Goal: Task Accomplishment & Management: Complete application form

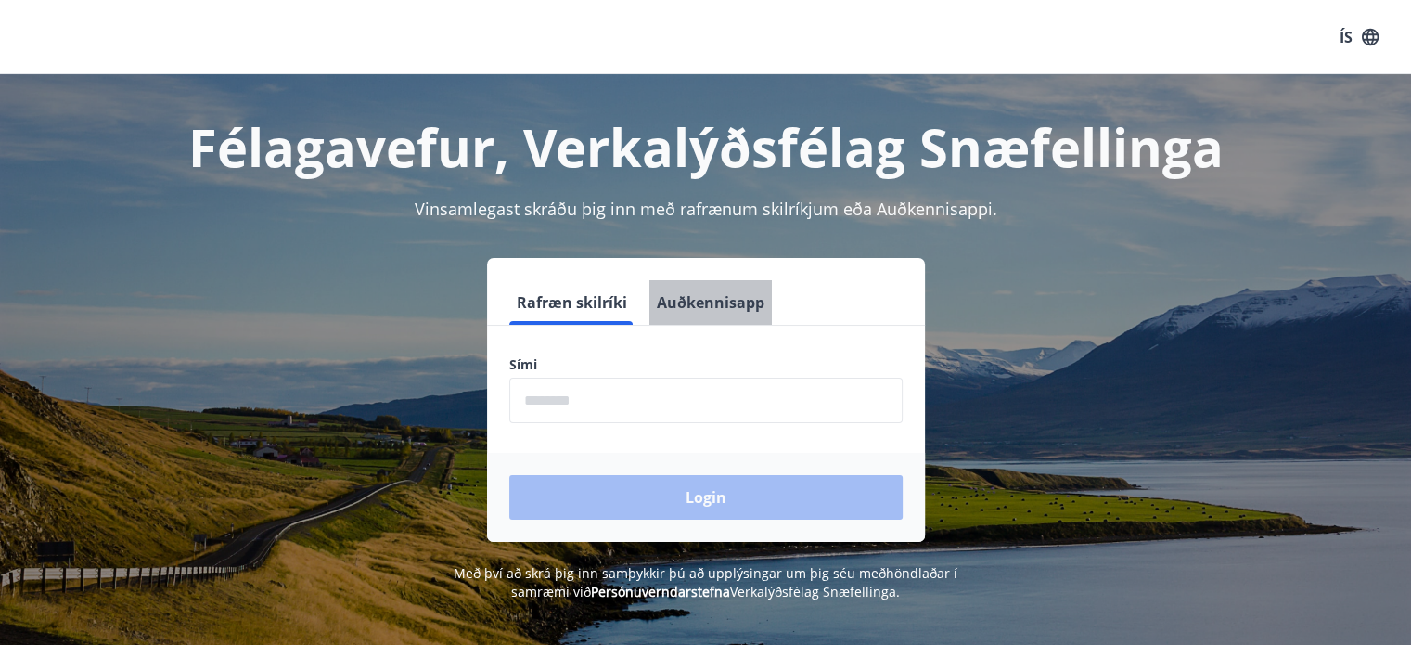
click at [732, 310] on button "Auðkennisapp" at bounding box center [710, 302] width 122 height 45
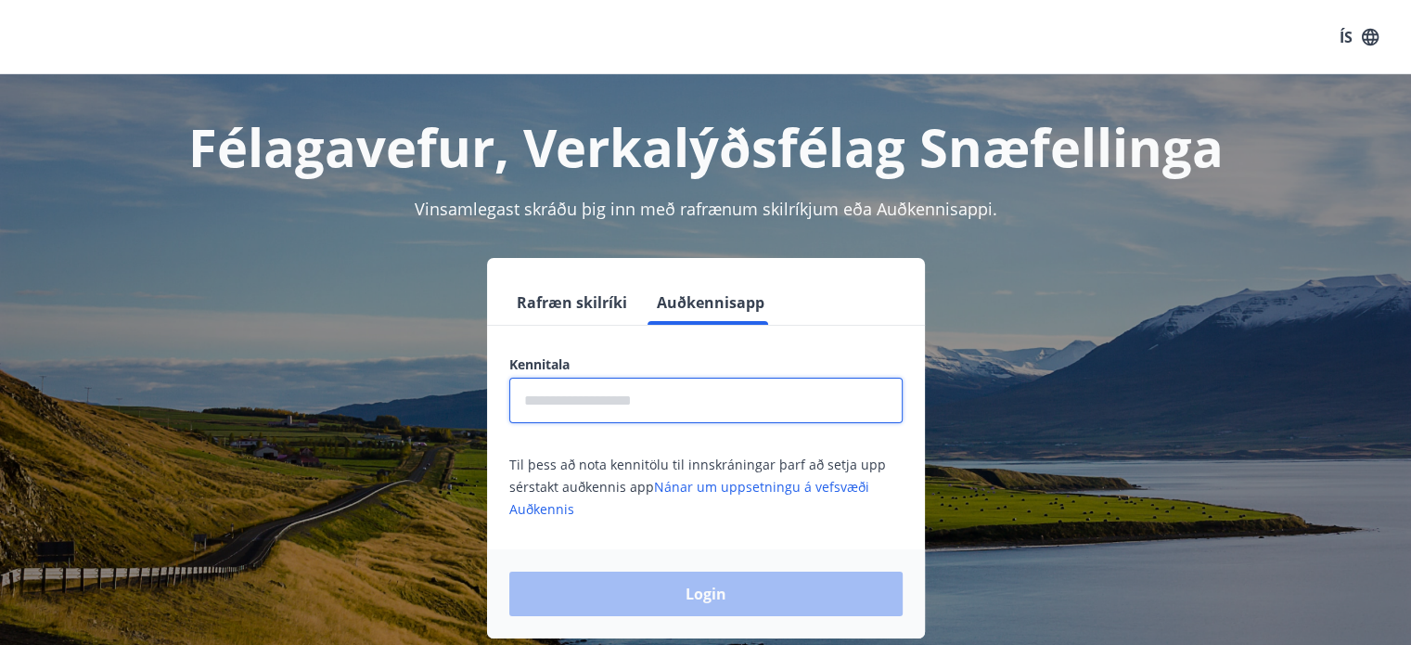
click at [664, 409] on input "text" at bounding box center [705, 399] width 393 height 45
type input "**********"
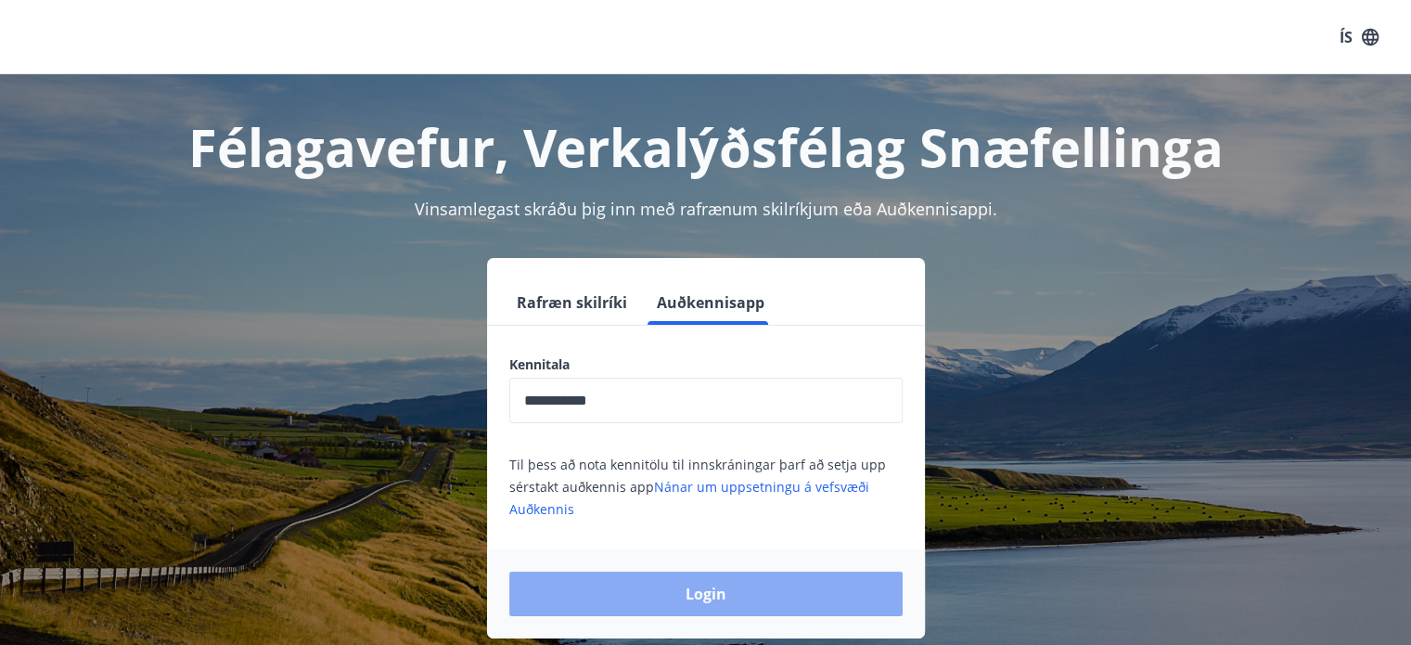
click at [669, 581] on button "Login" at bounding box center [705, 593] width 393 height 45
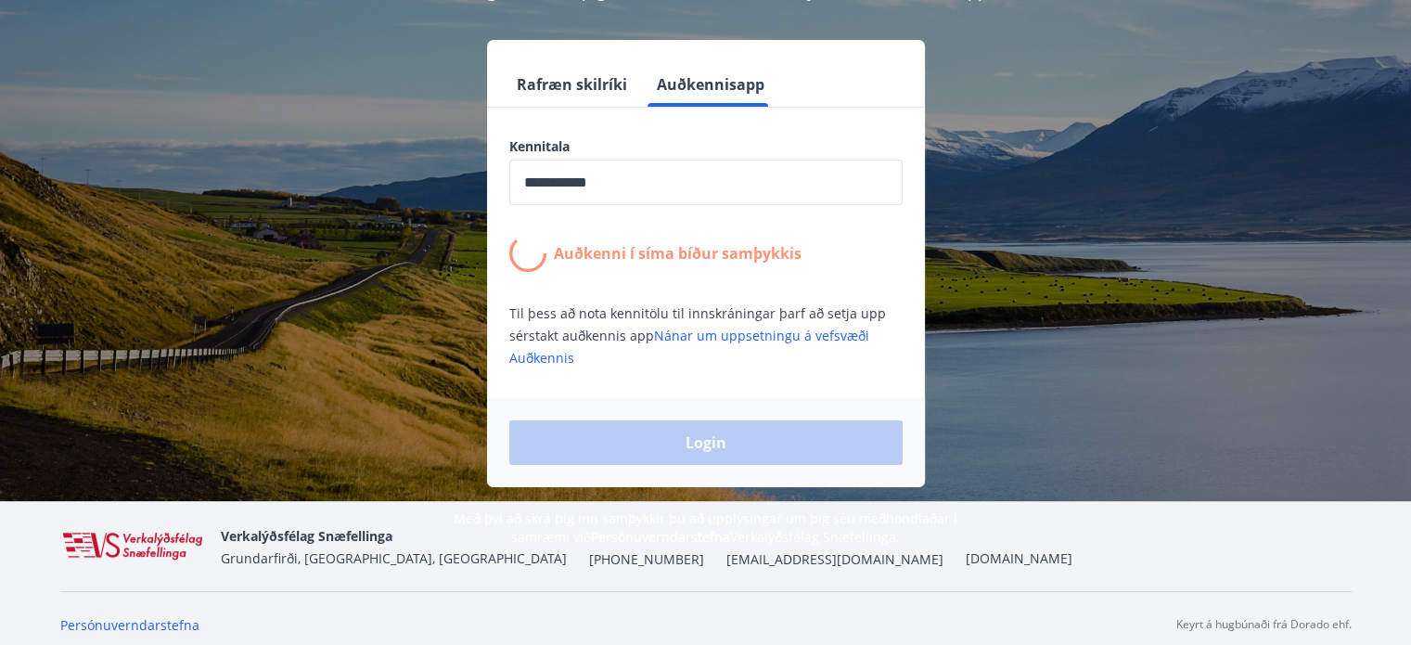
scroll to position [224, 0]
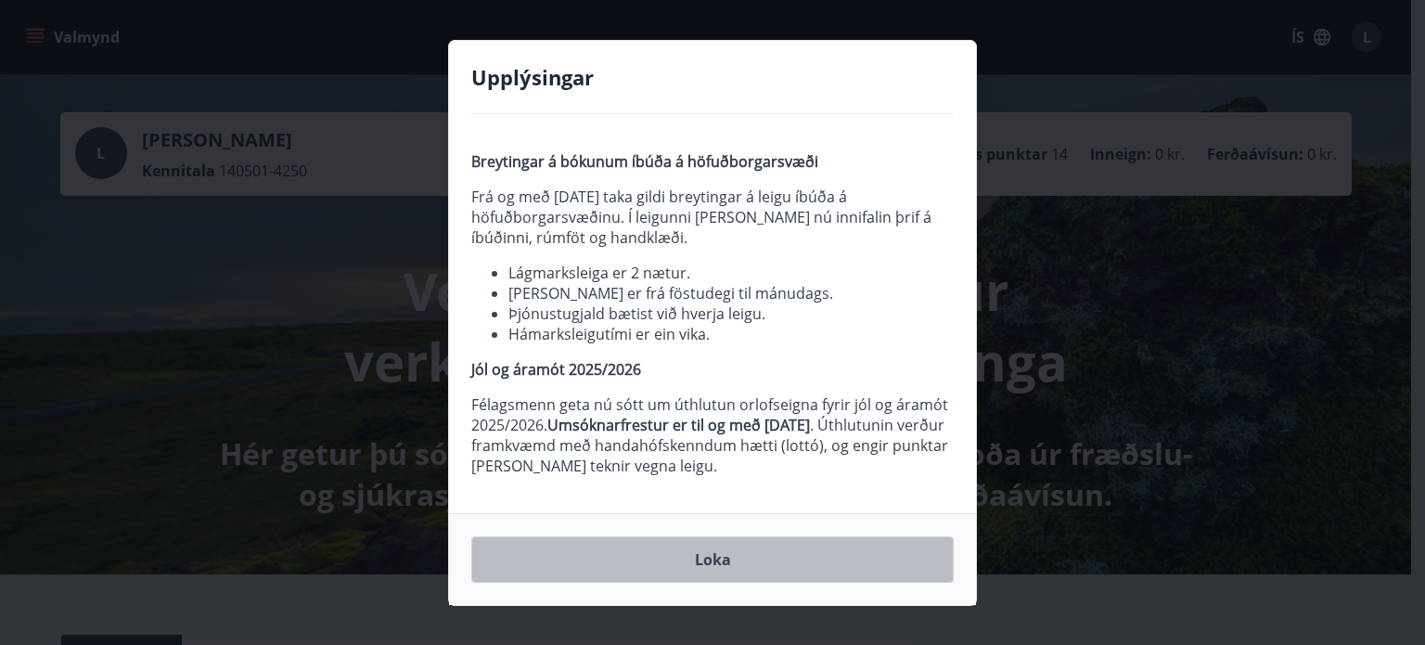
click at [724, 563] on button "Loka" at bounding box center [712, 559] width 482 height 46
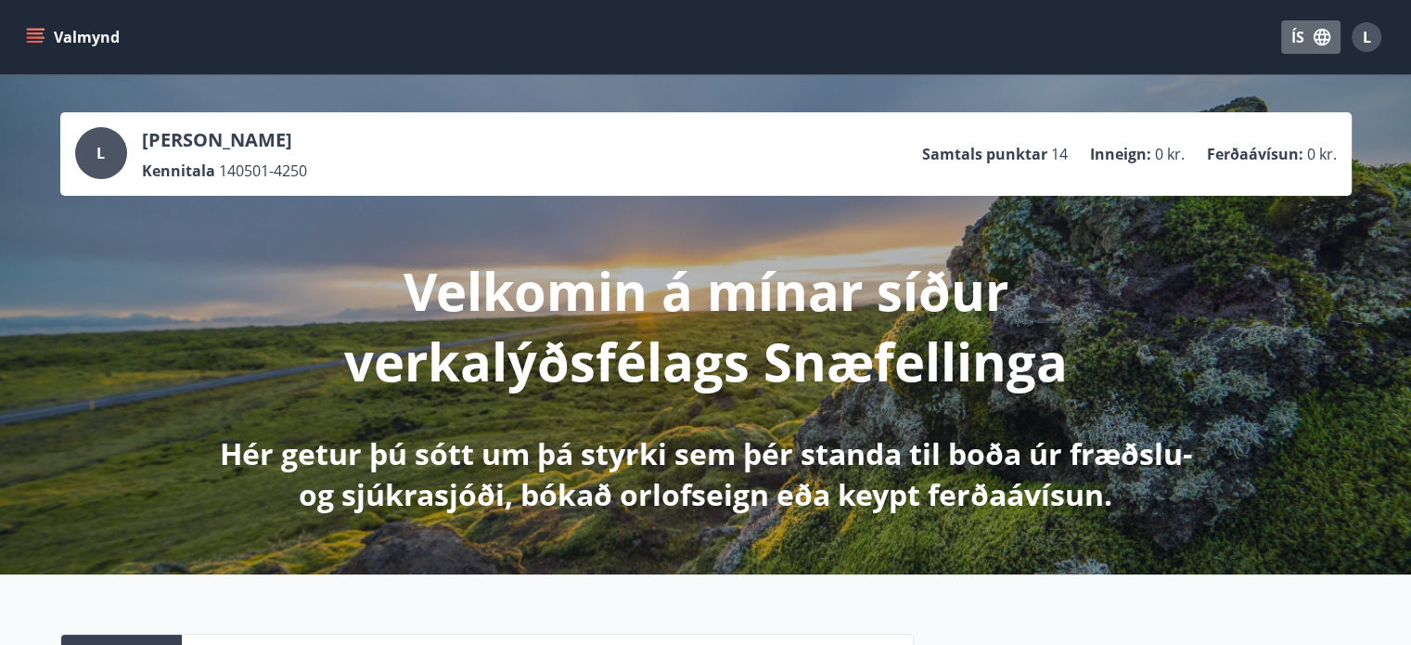
click at [1298, 32] on button "ÍS" at bounding box center [1310, 36] width 59 height 33
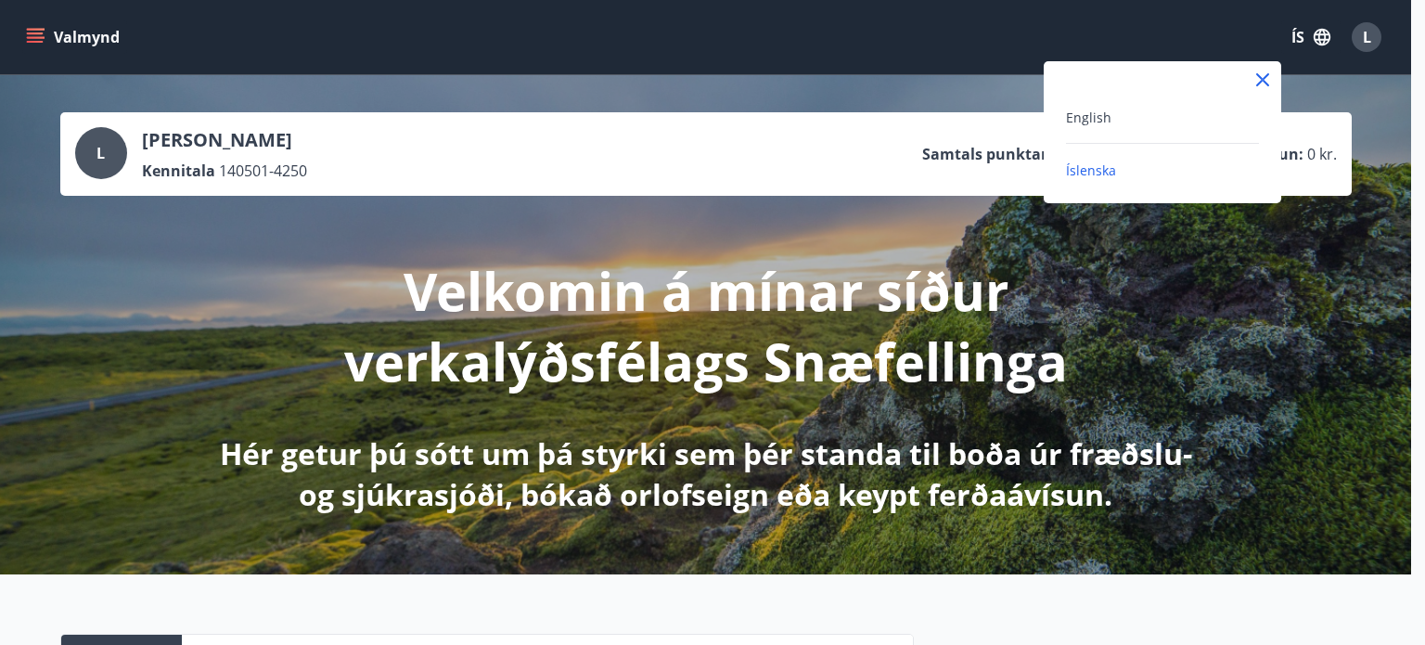
click at [1154, 127] on div "English" at bounding box center [1162, 117] width 193 height 22
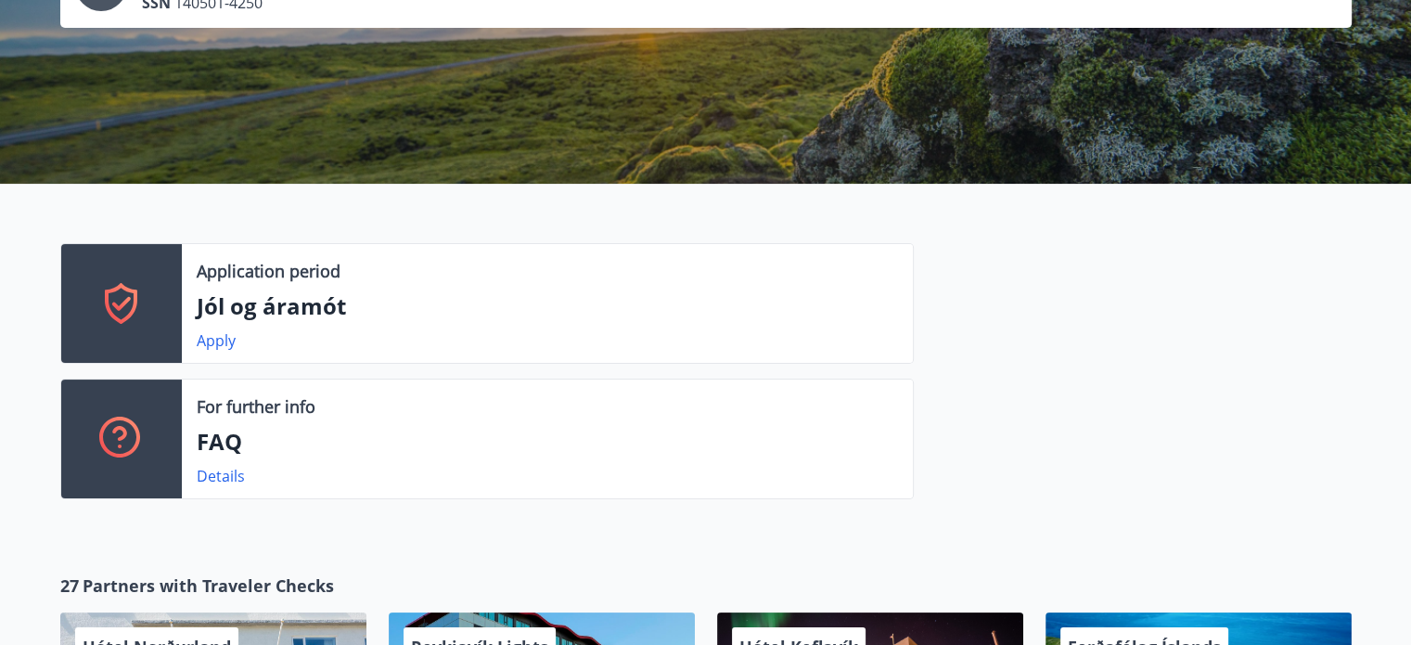
scroll to position [167, 0]
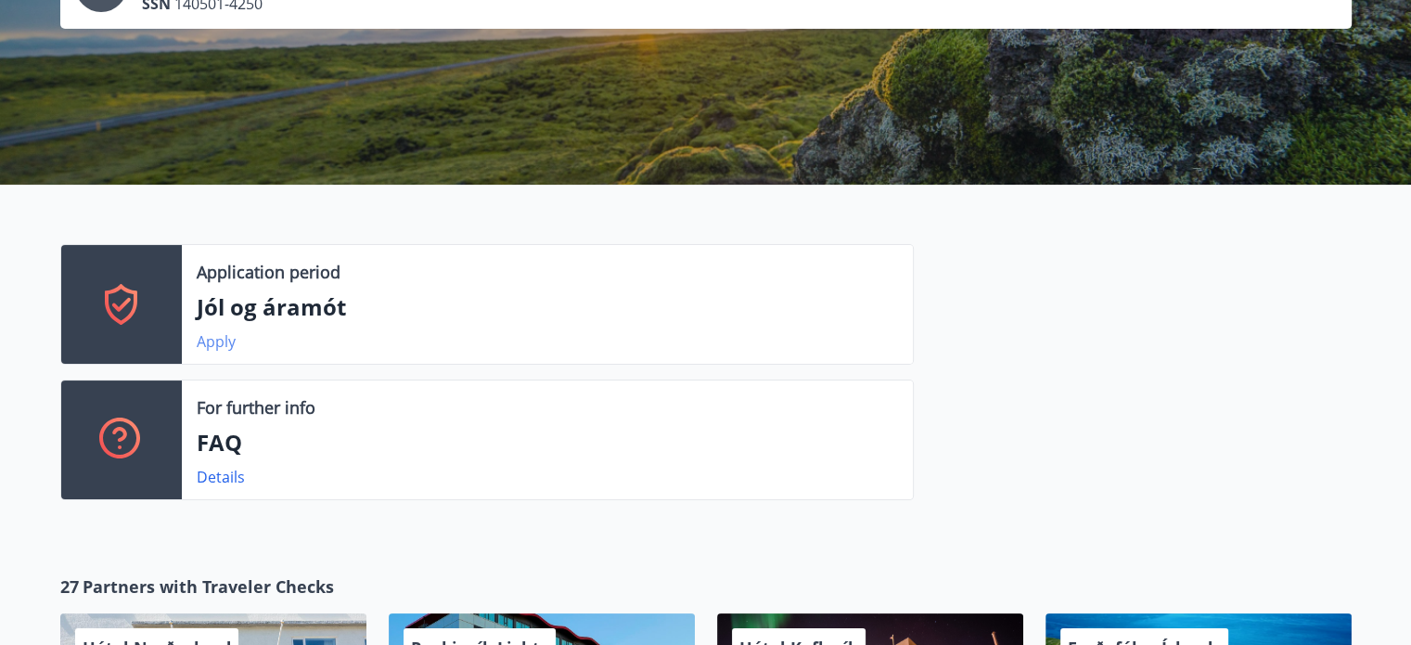
click at [215, 346] on link "Apply" at bounding box center [216, 341] width 39 height 20
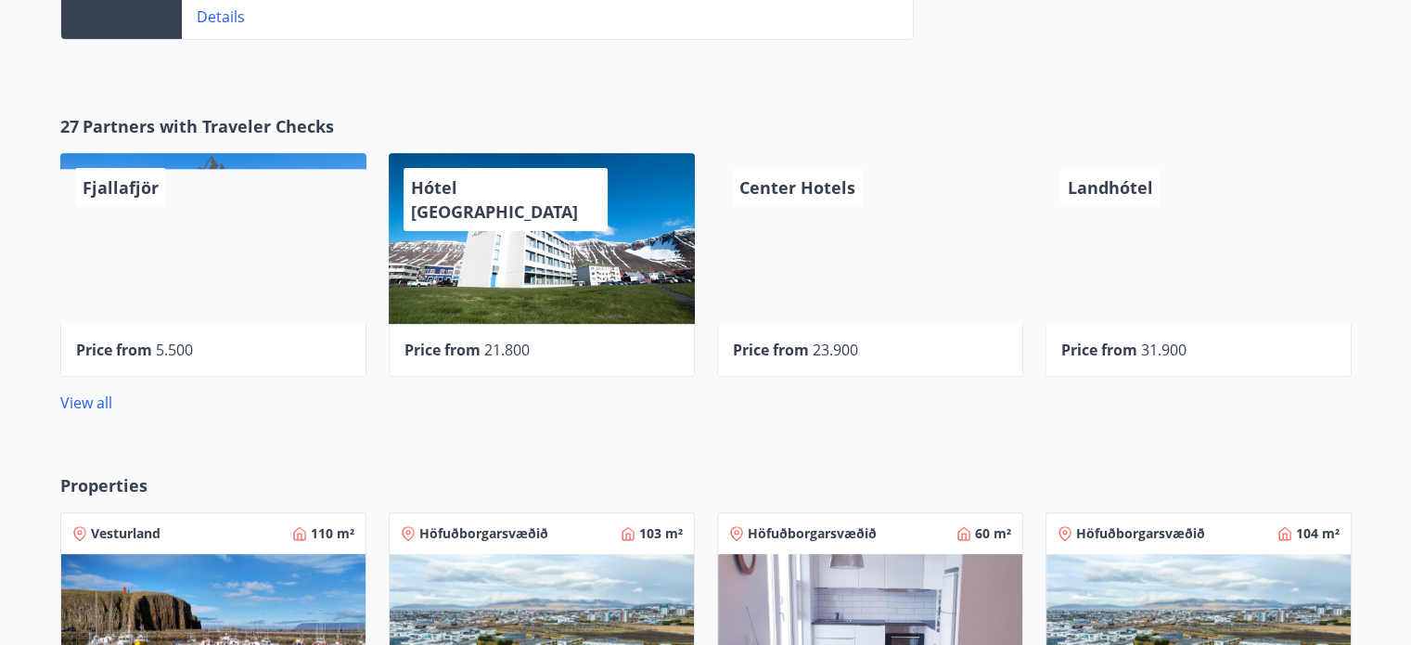
scroll to position [627, 0]
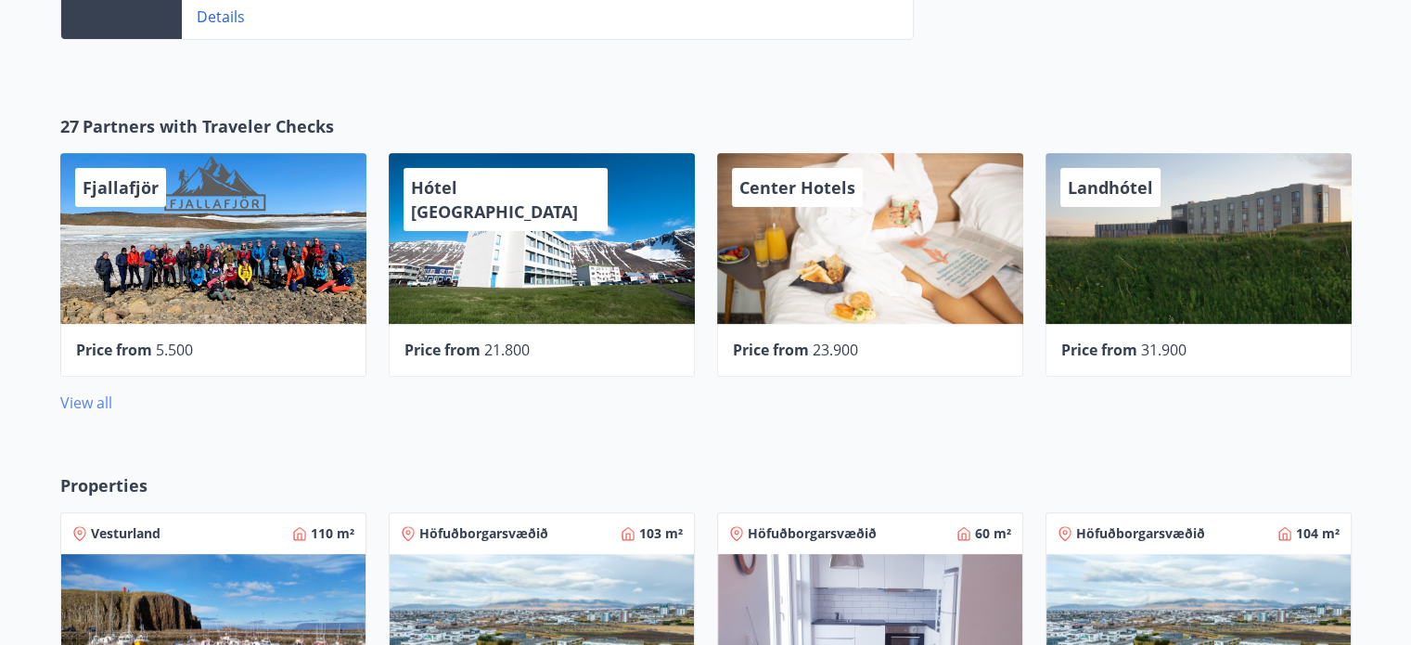
click at [93, 403] on link "View all" at bounding box center [86, 402] width 52 height 20
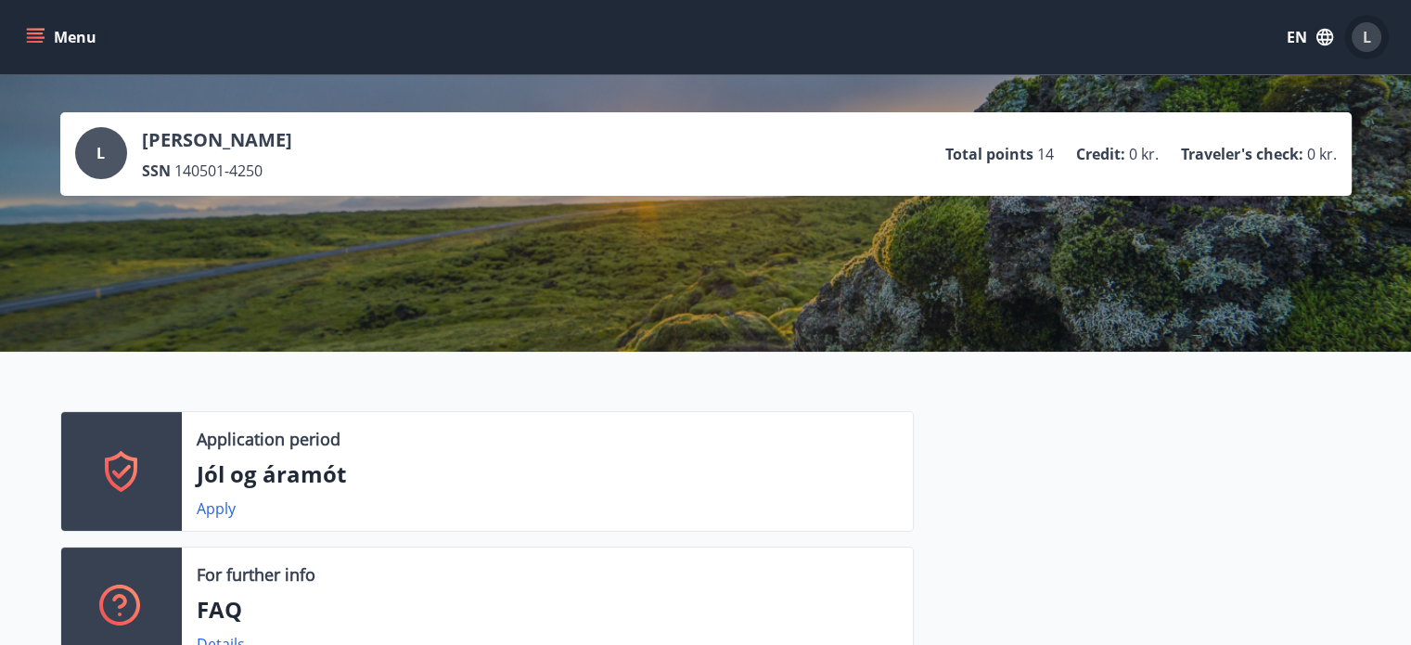
click at [1364, 36] on span "L" at bounding box center [1367, 37] width 8 height 20
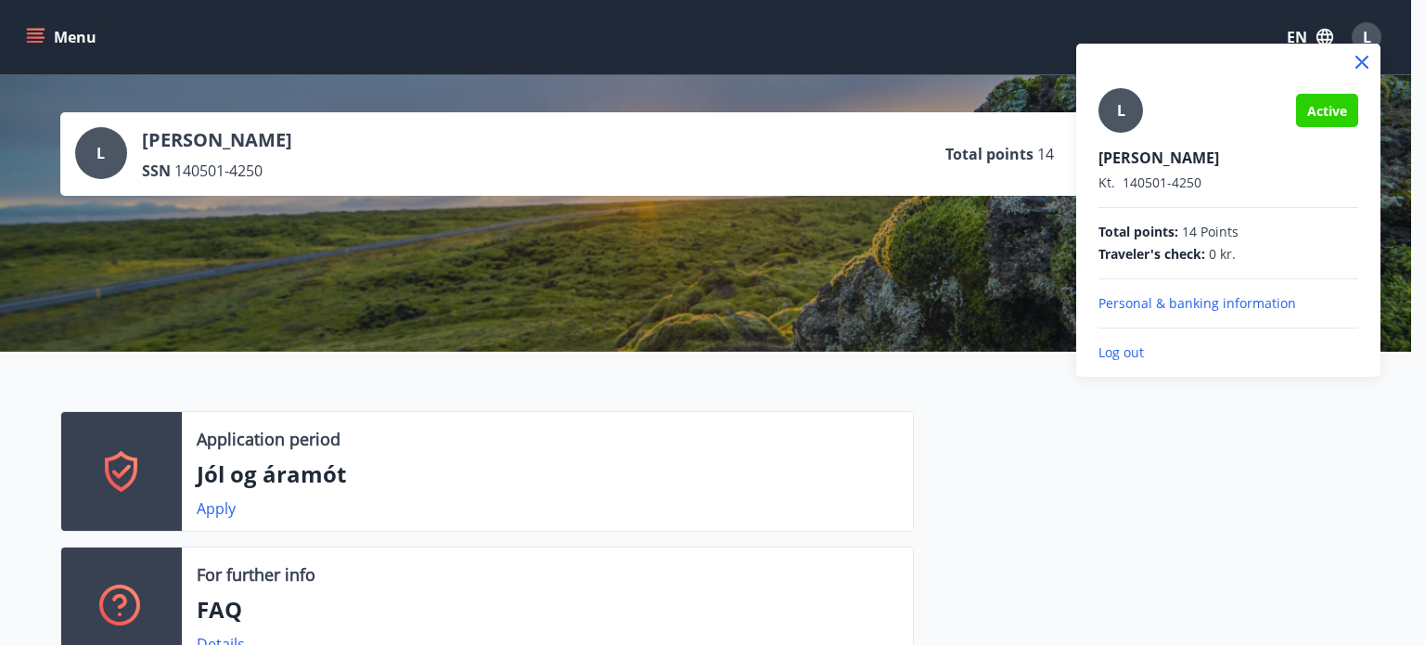
click at [688, 224] on div at bounding box center [712, 322] width 1425 height 645
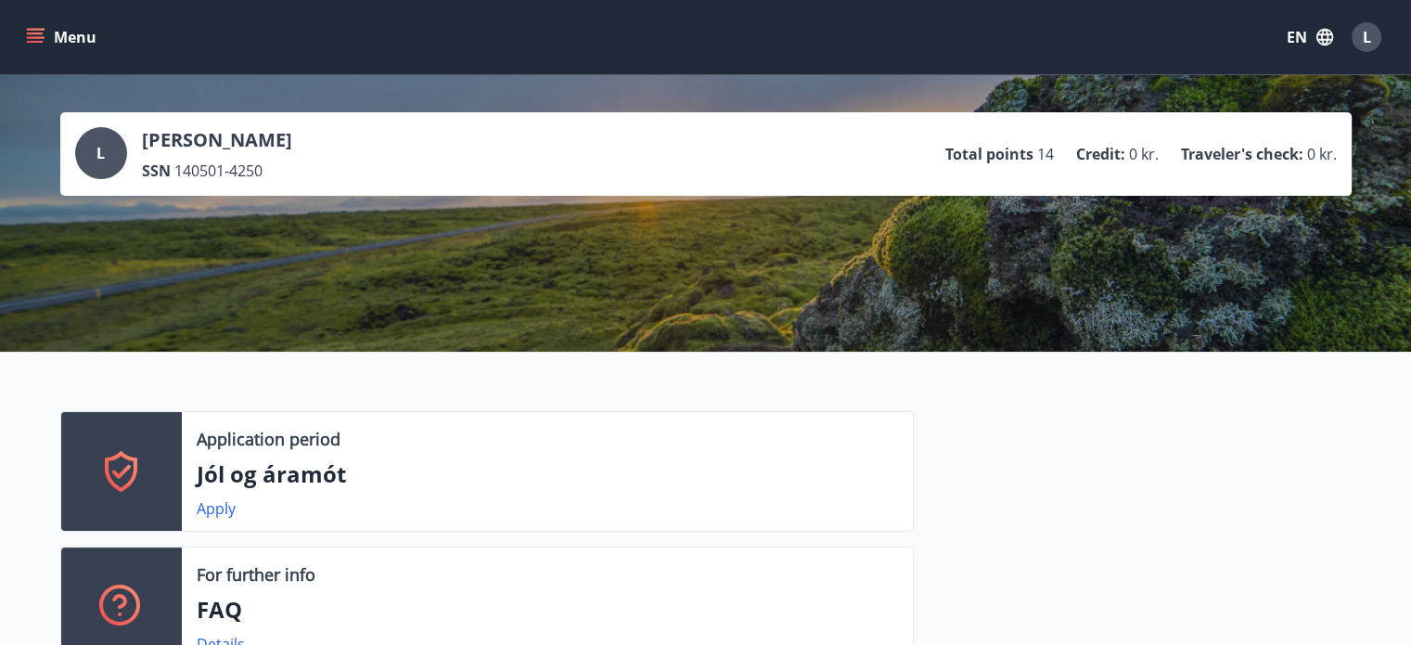
click at [28, 33] on icon "menu" at bounding box center [35, 37] width 19 height 19
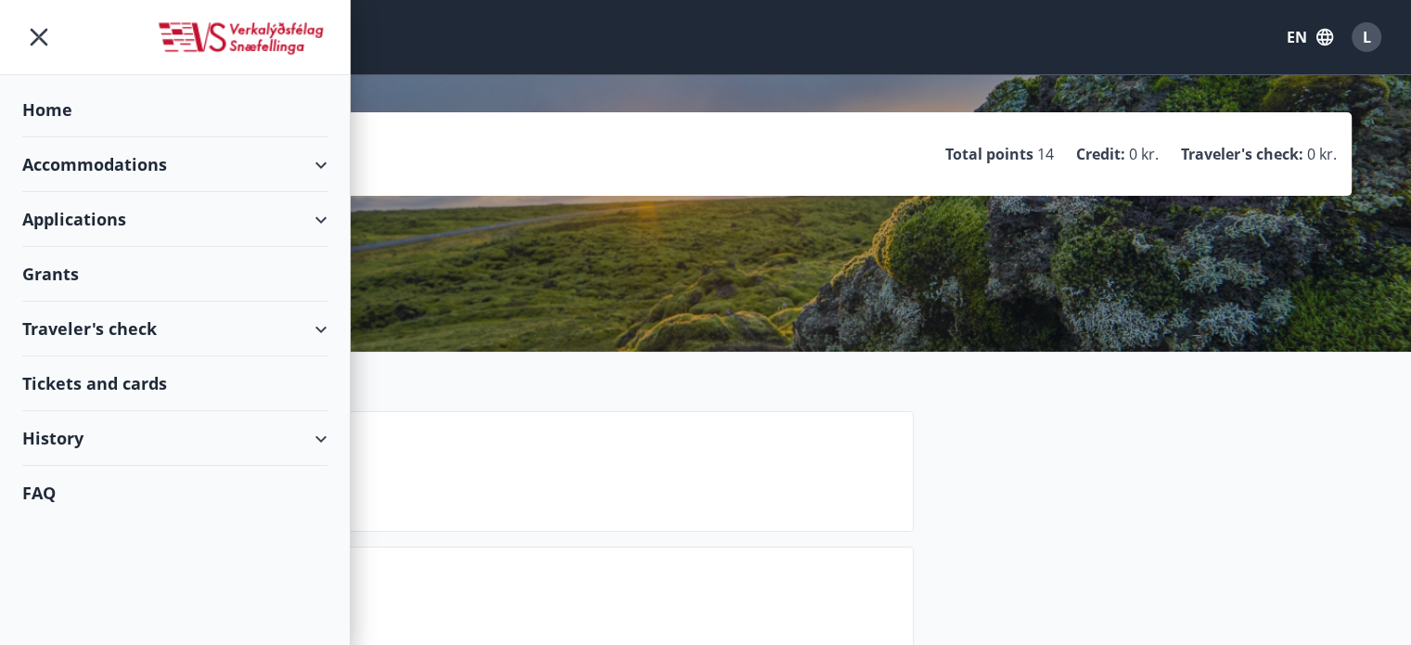
click at [101, 219] on div "Applications" at bounding box center [174, 219] width 305 height 55
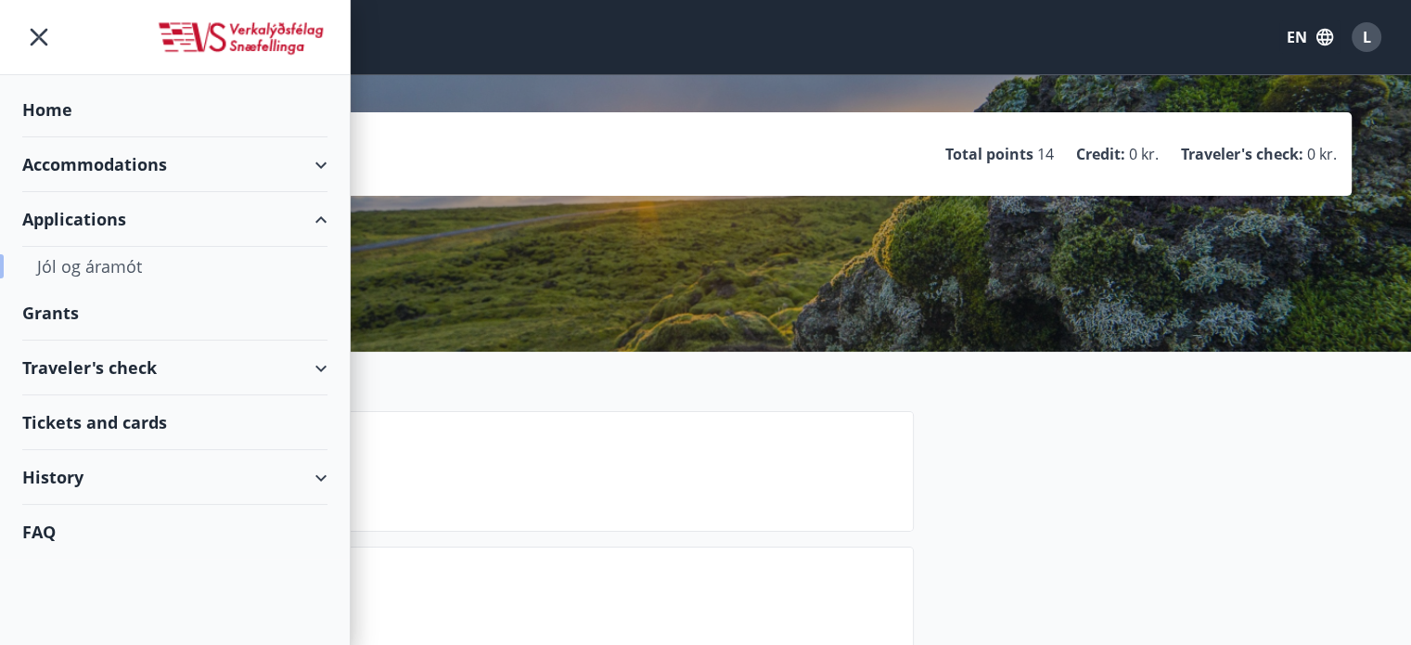
click at [104, 271] on div "Jól og áramót" at bounding box center [174, 266] width 275 height 39
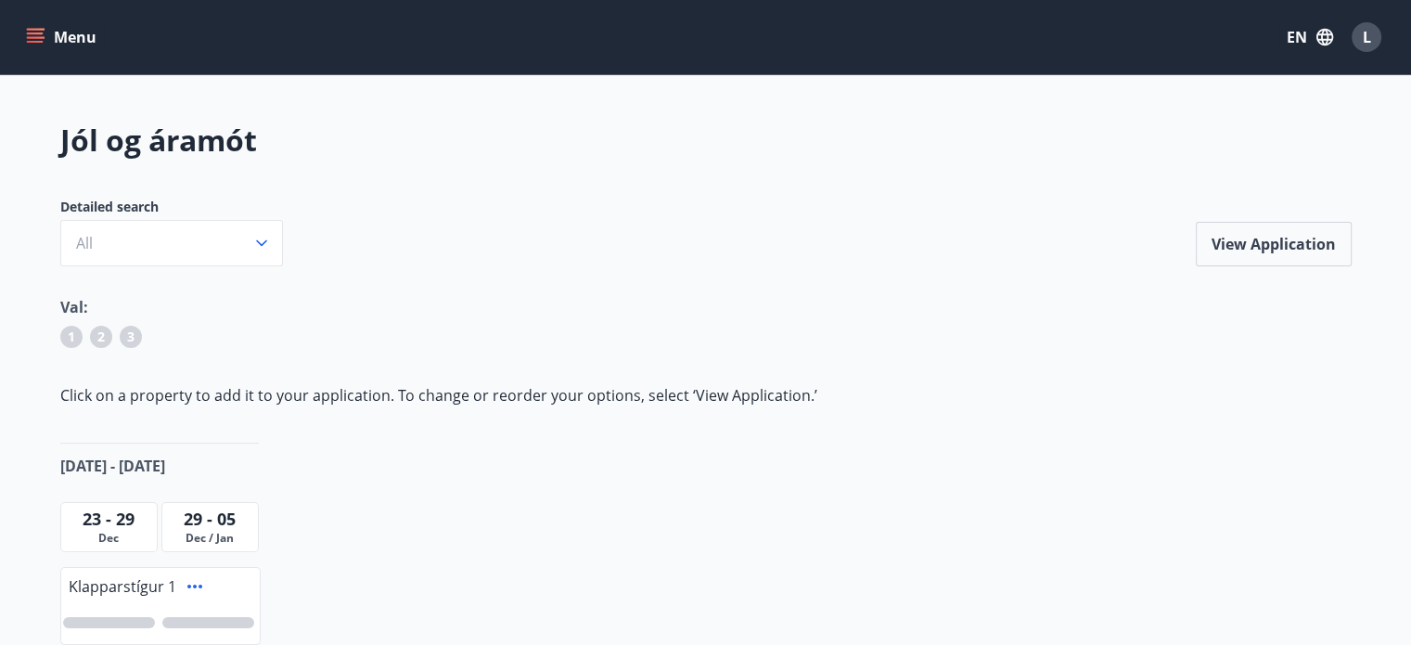
click at [39, 24] on button "Menu" at bounding box center [63, 36] width 82 height 33
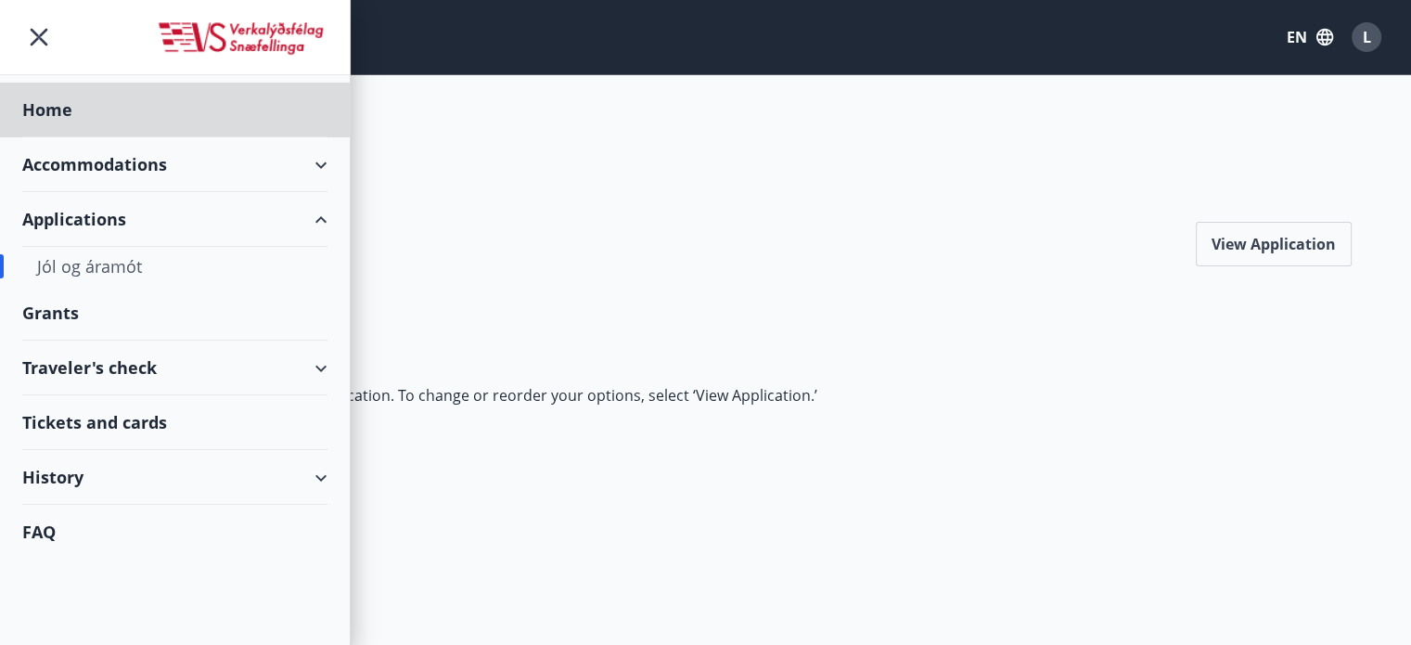
click at [66, 310] on div "Grants" at bounding box center [174, 313] width 305 height 55
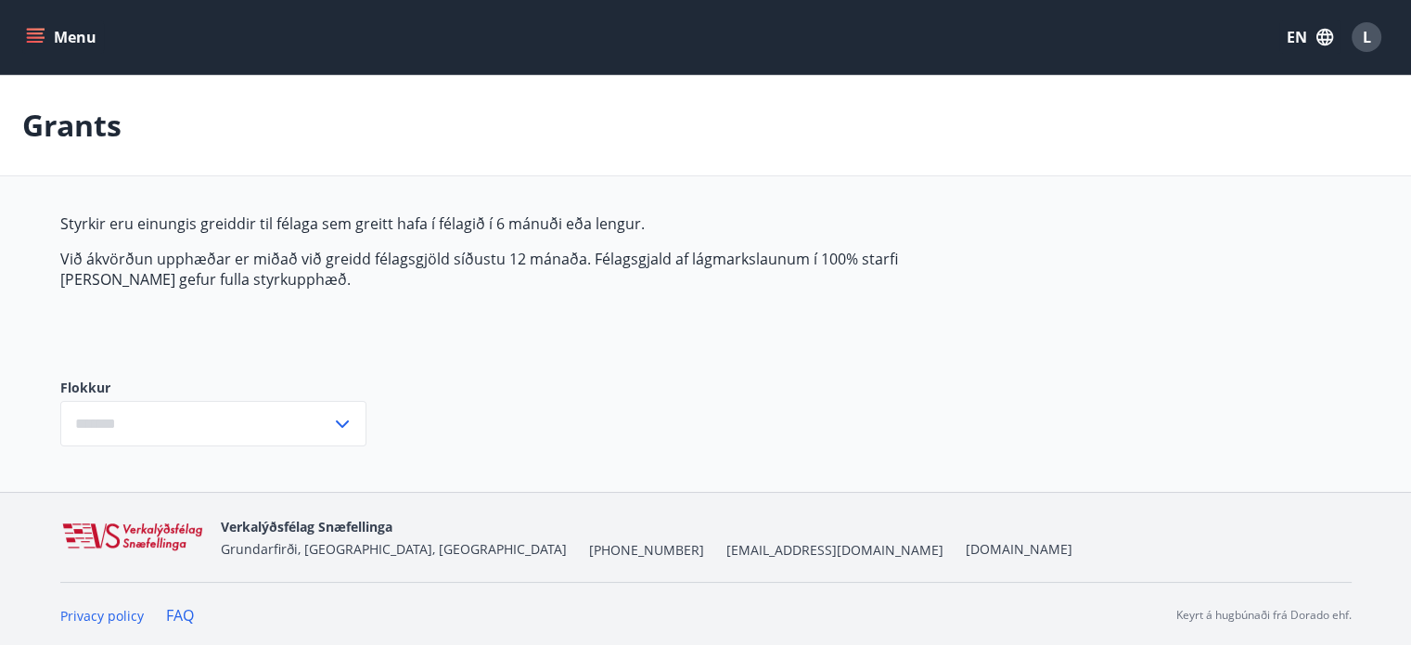
type input "***"
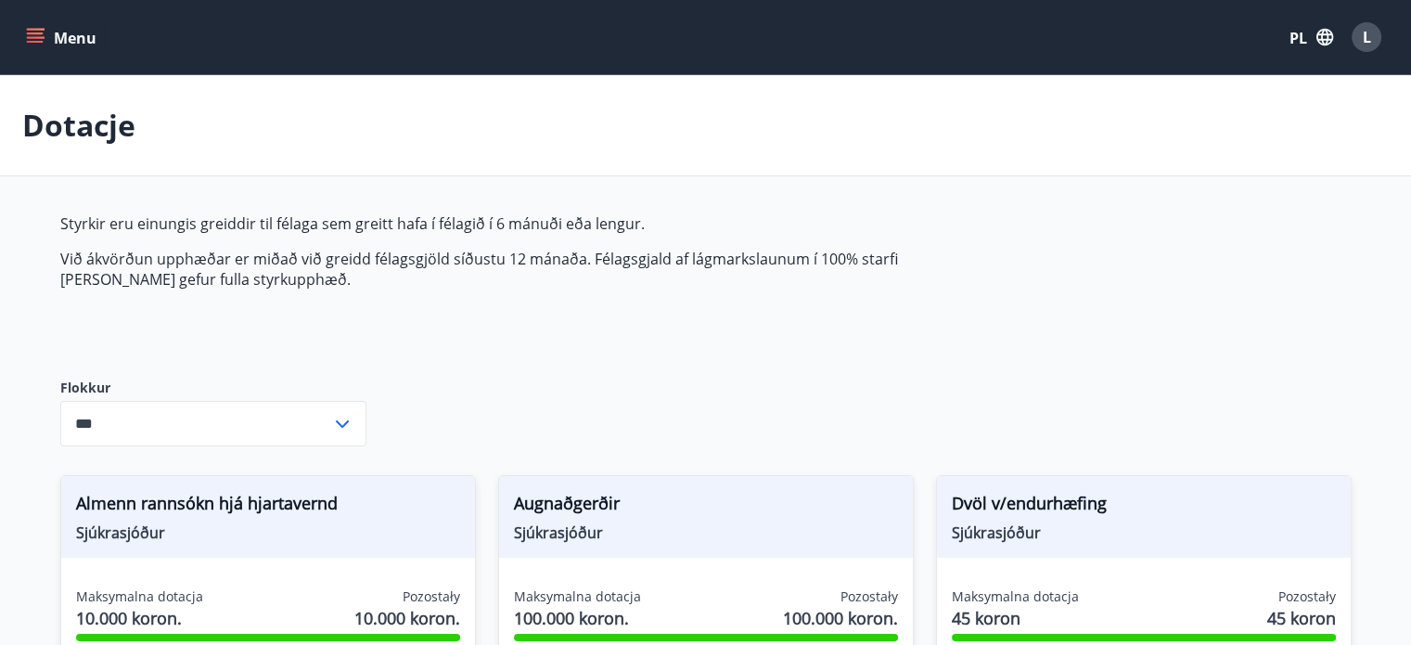
click at [1358, 43] on div "L" at bounding box center [1366, 37] width 30 height 30
